Goal: Obtain resource: Obtain resource

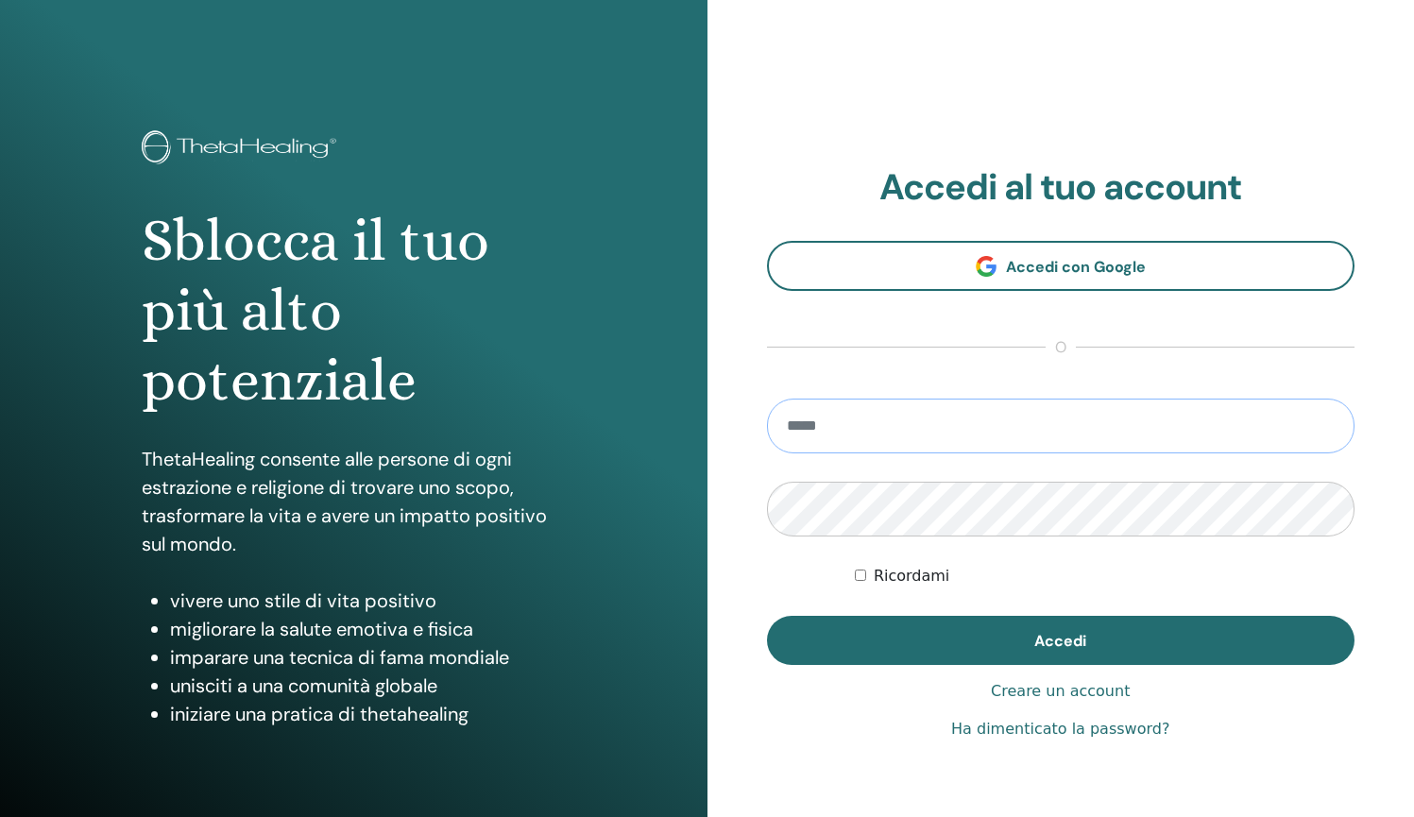
type input "**********"
click at [1060, 641] on button "Accedi" at bounding box center [1061, 640] width 589 height 49
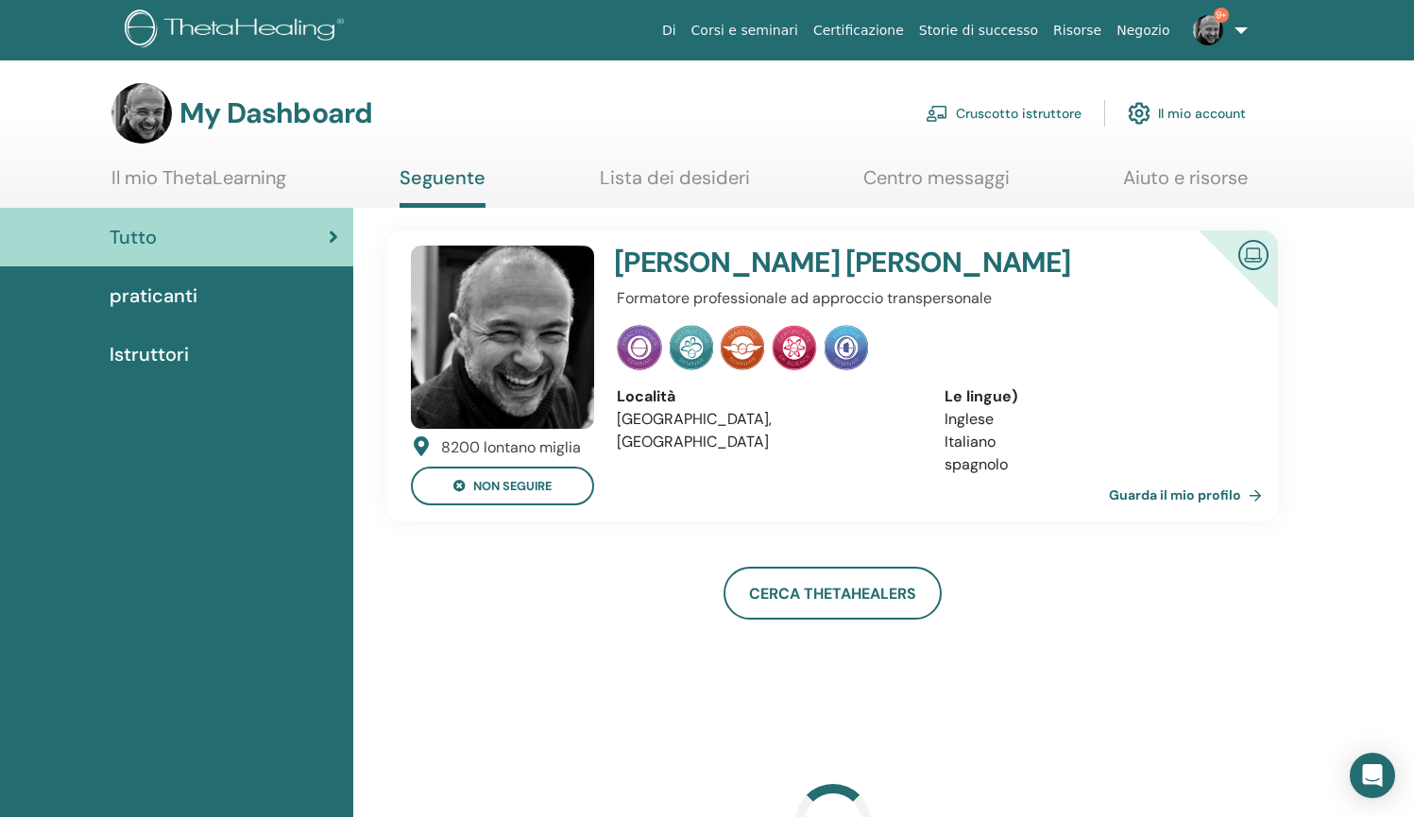
click at [988, 120] on link "Cruscotto istruttore" at bounding box center [1004, 114] width 156 height 42
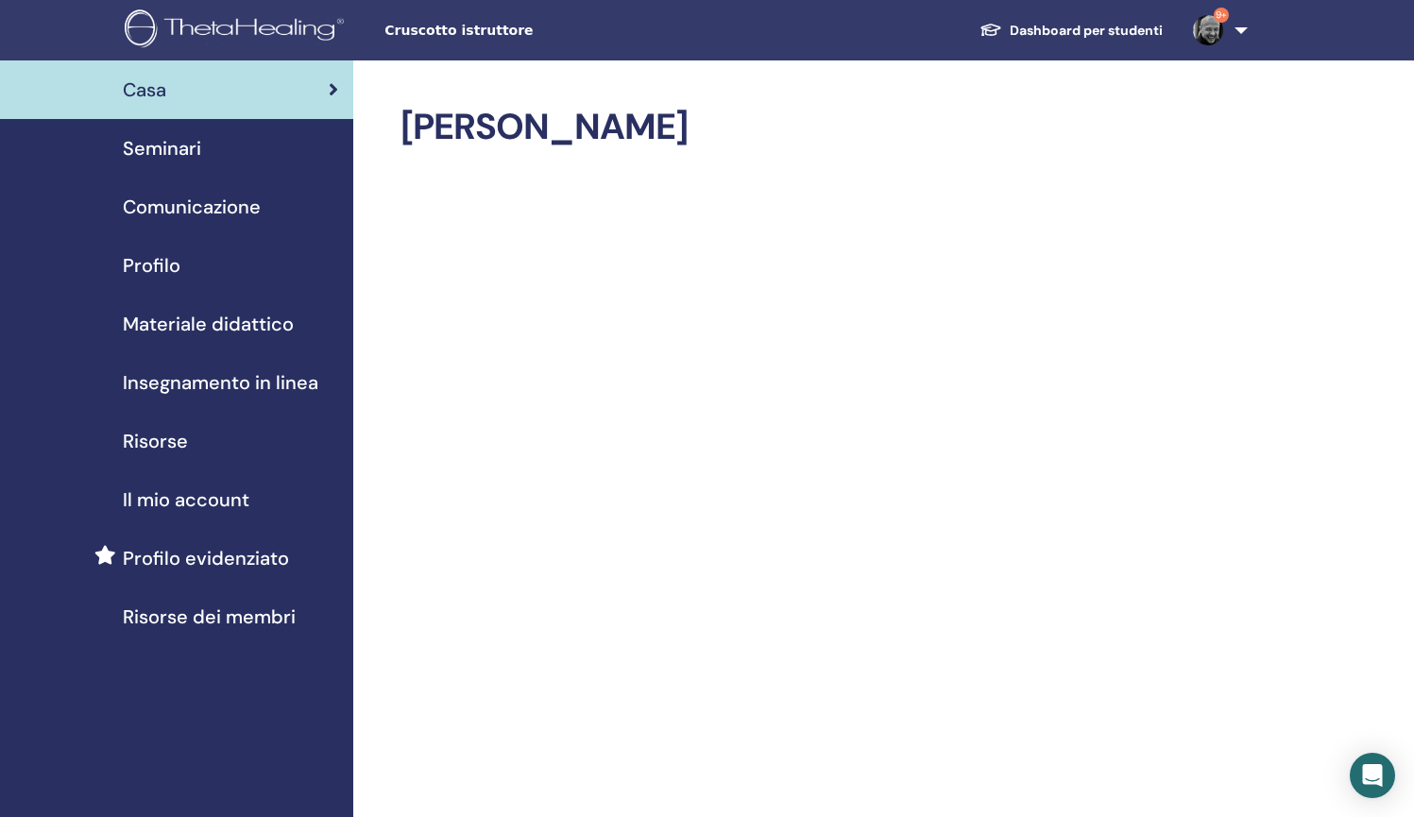
click at [221, 320] on span "Materiale didattico" at bounding box center [208, 324] width 171 height 28
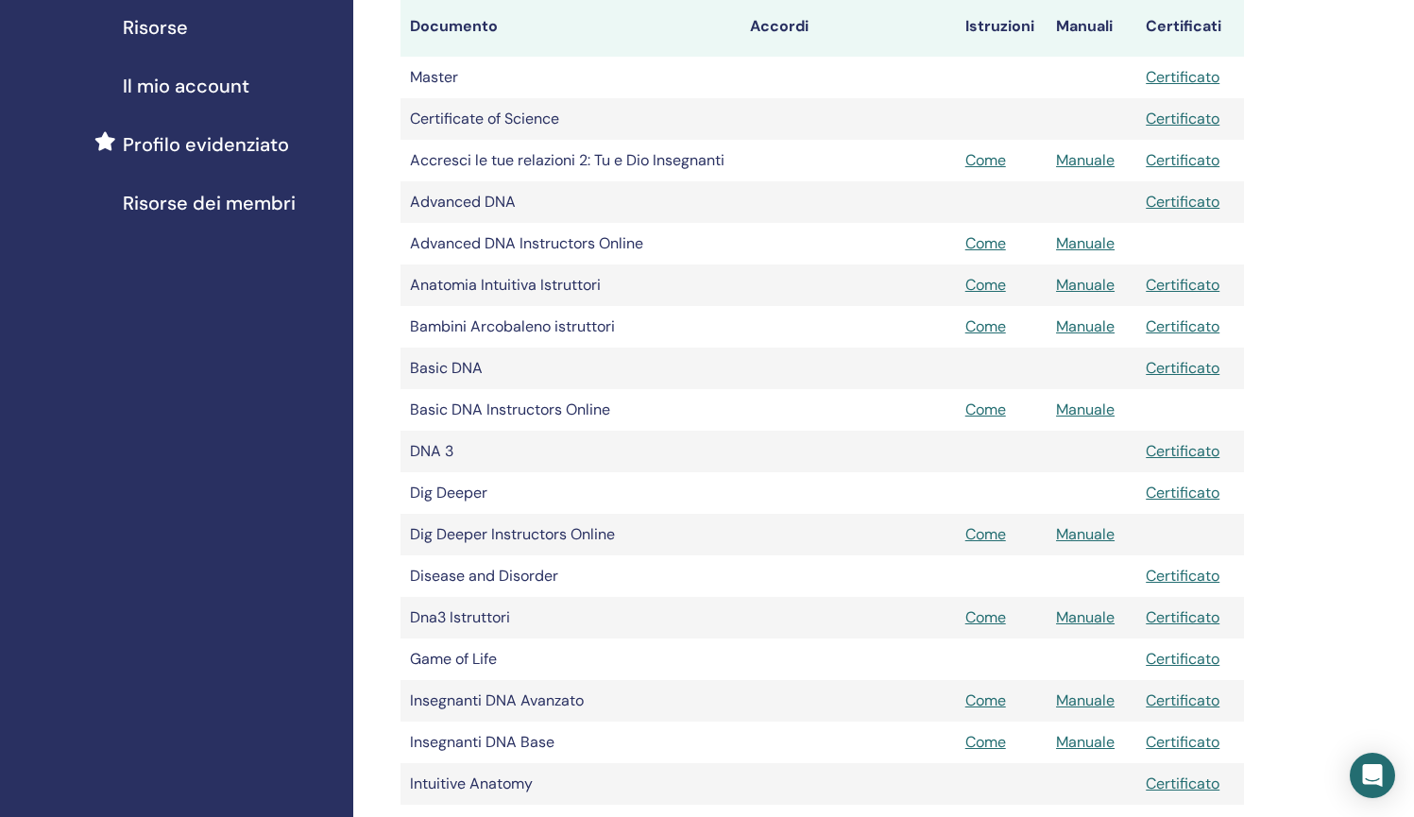
scroll to position [415, 0]
click at [1080, 535] on link "Manuale" at bounding box center [1085, 533] width 59 height 20
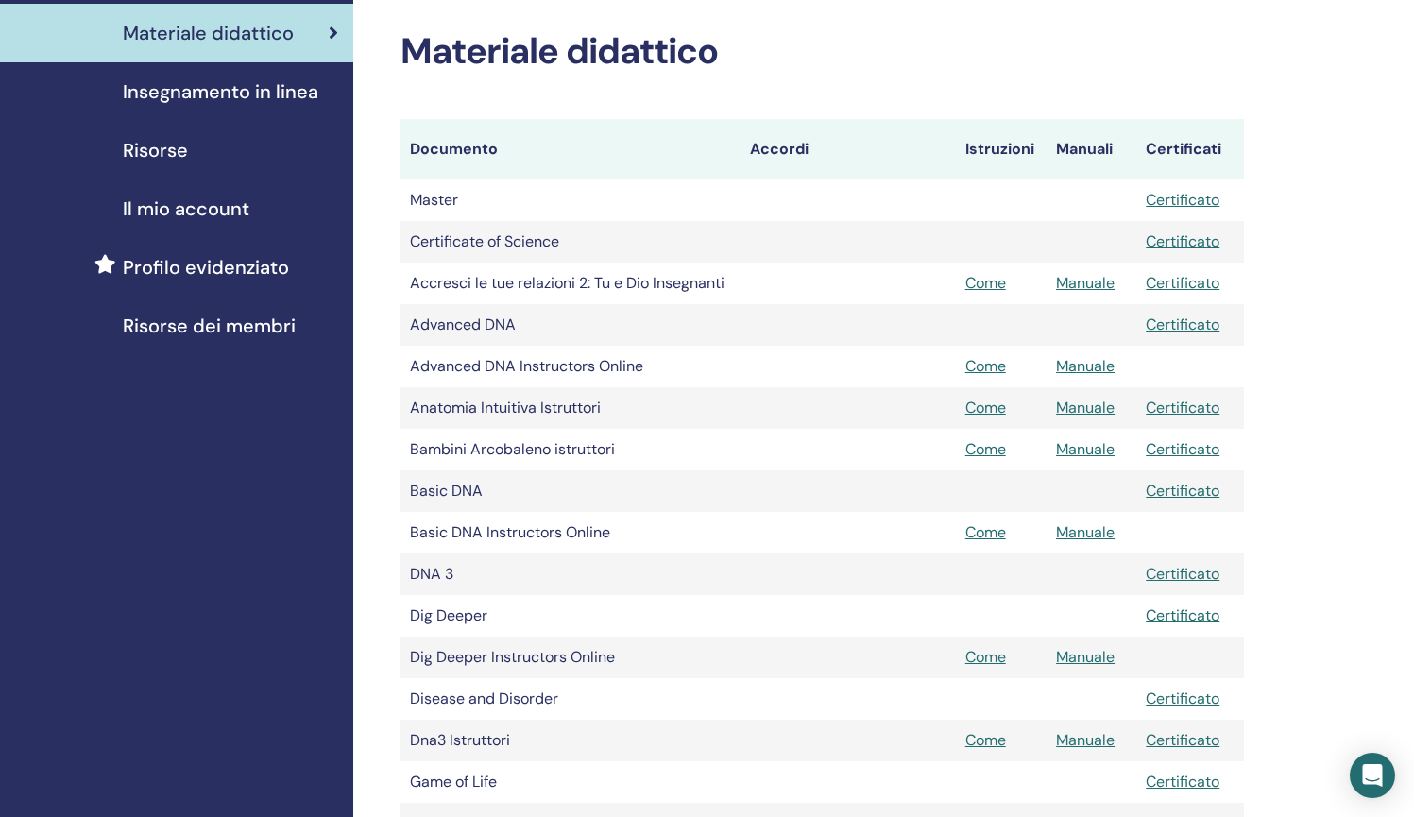
scroll to position [289, 0]
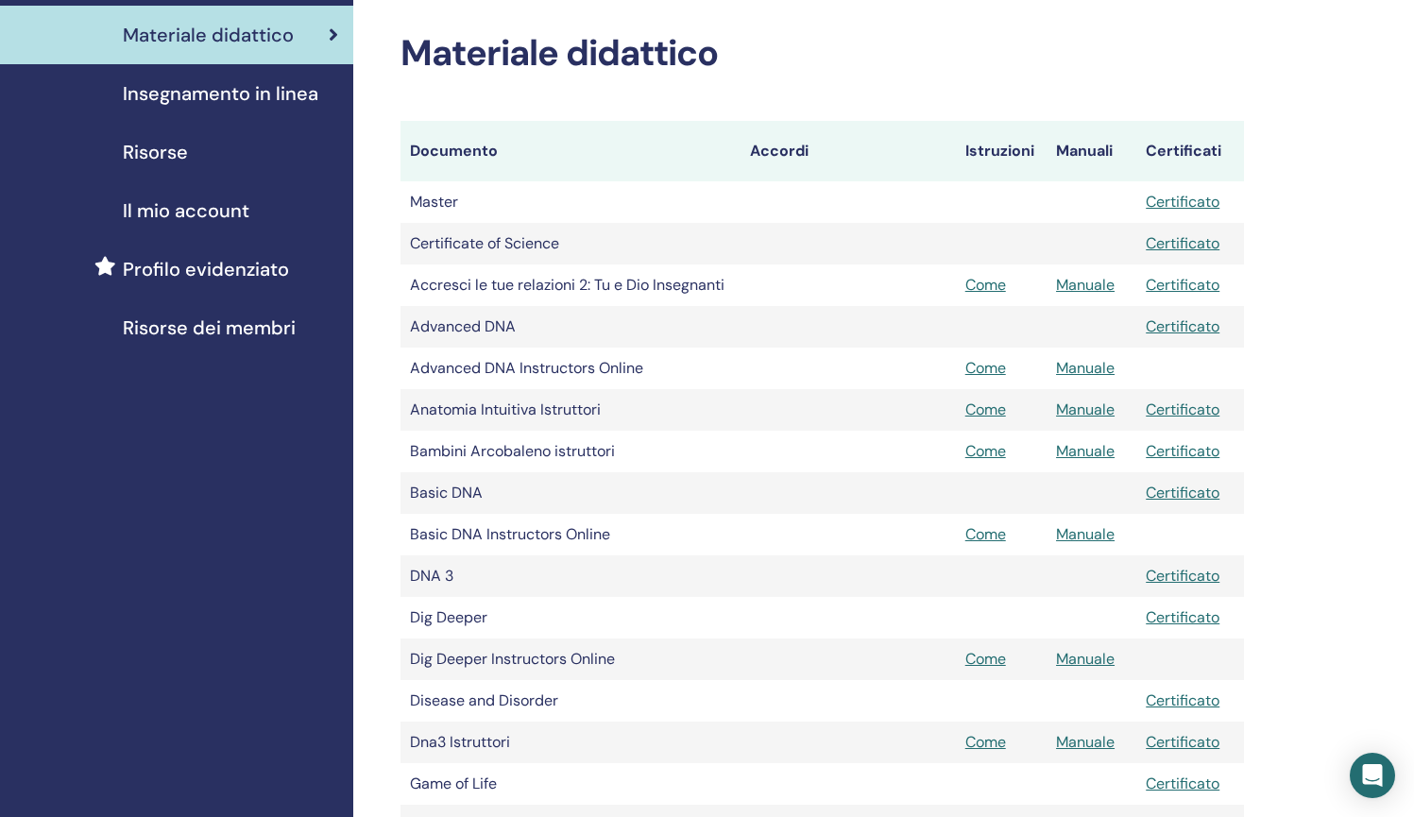
click at [171, 151] on span "Risorse" at bounding box center [155, 152] width 65 height 28
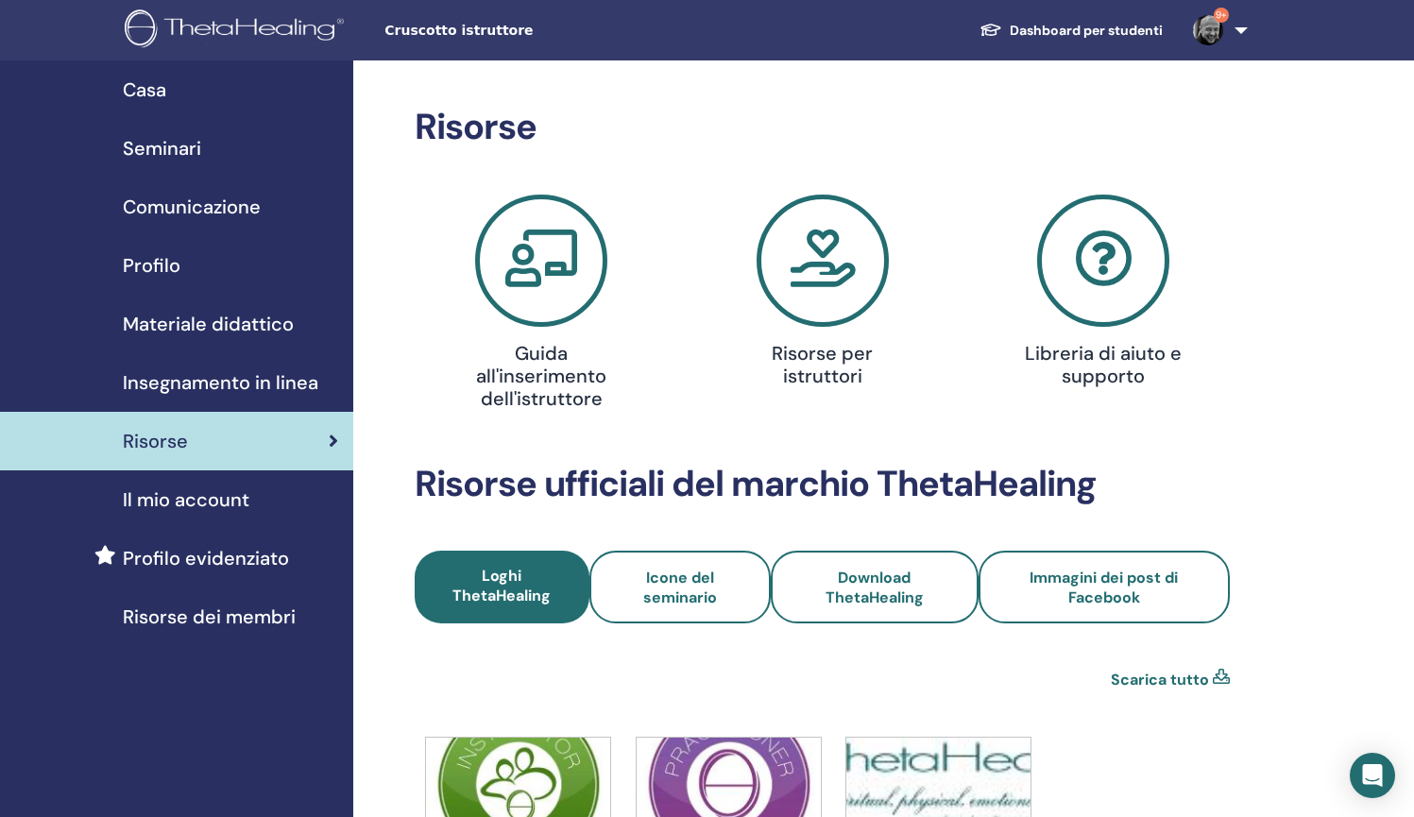
click at [820, 267] on icon at bounding box center [823, 261] width 132 height 132
